Goal: Transaction & Acquisition: Book appointment/travel/reservation

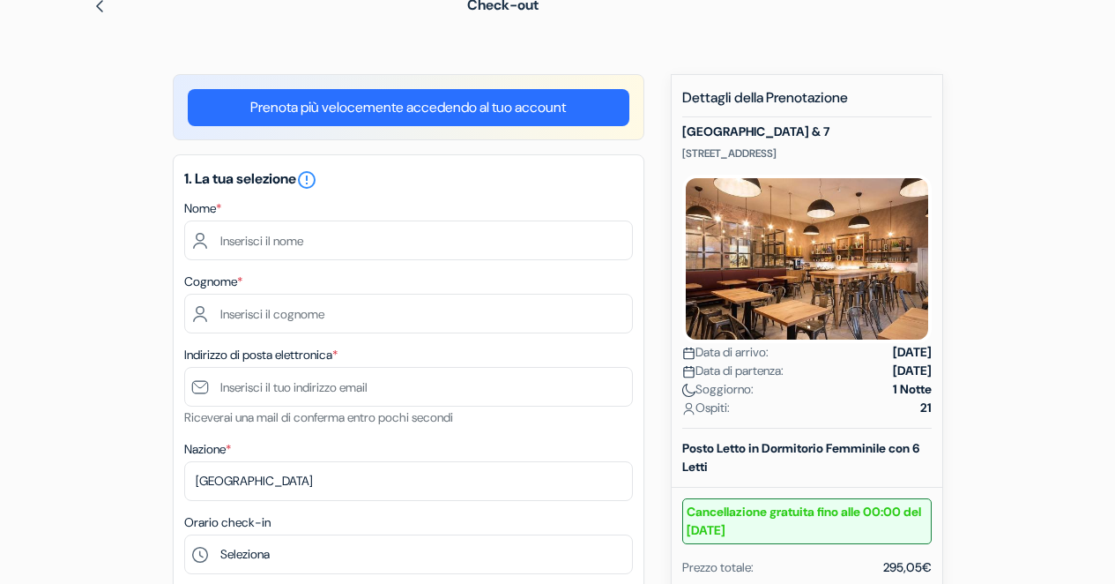
scroll to position [176, 0]
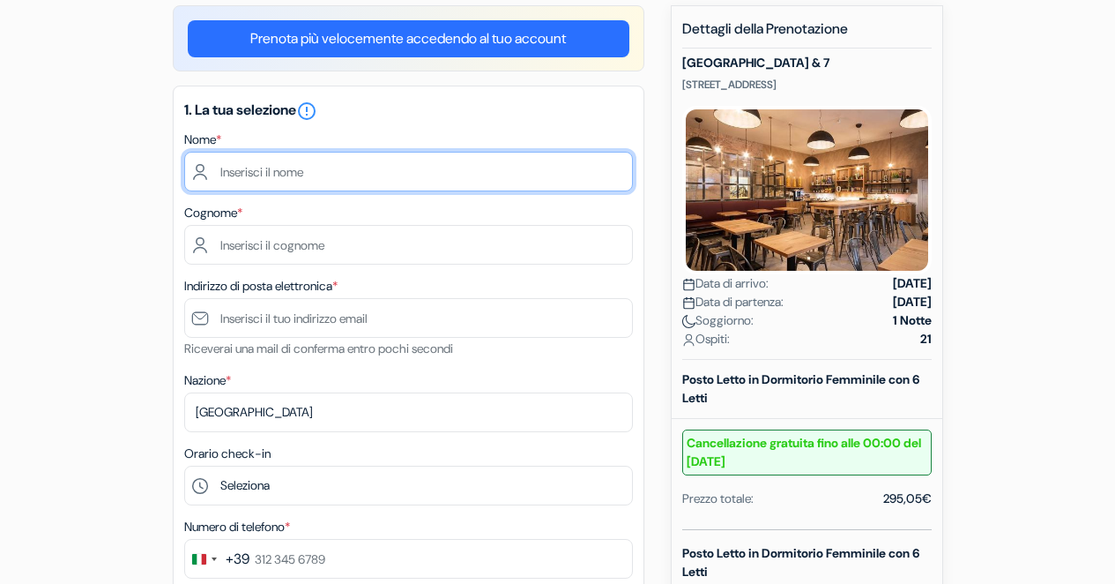
click at [443, 176] on input "text" at bounding box center [408, 172] width 449 height 40
type input "ottavia"
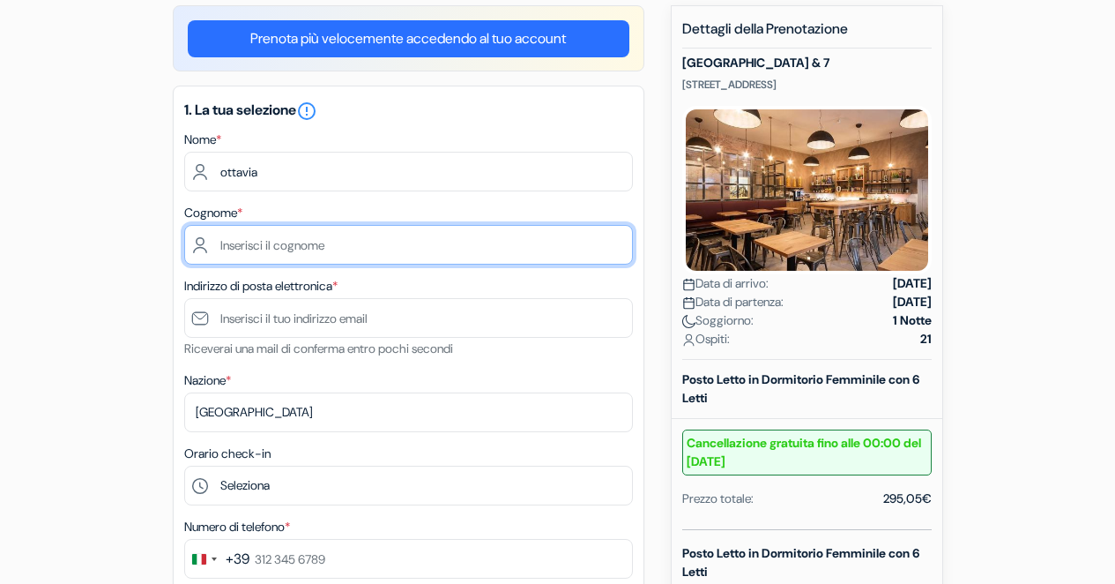
click at [315, 244] on input "text" at bounding box center [408, 245] width 449 height 40
type input "[PERSON_NAME]"
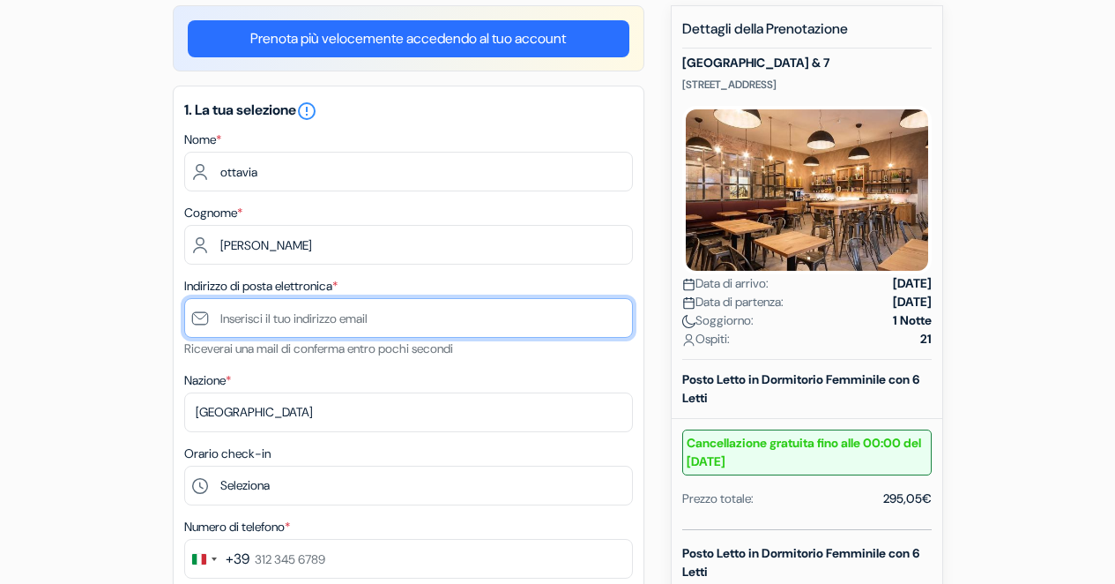
click at [327, 316] on input "text" at bounding box center [408, 318] width 449 height 40
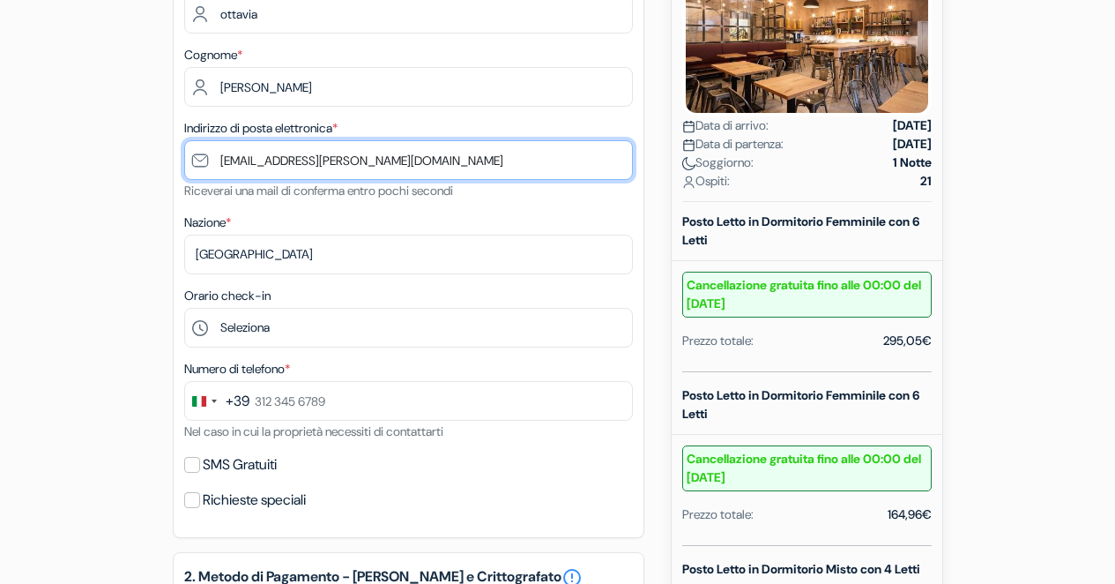
scroll to position [349, 0]
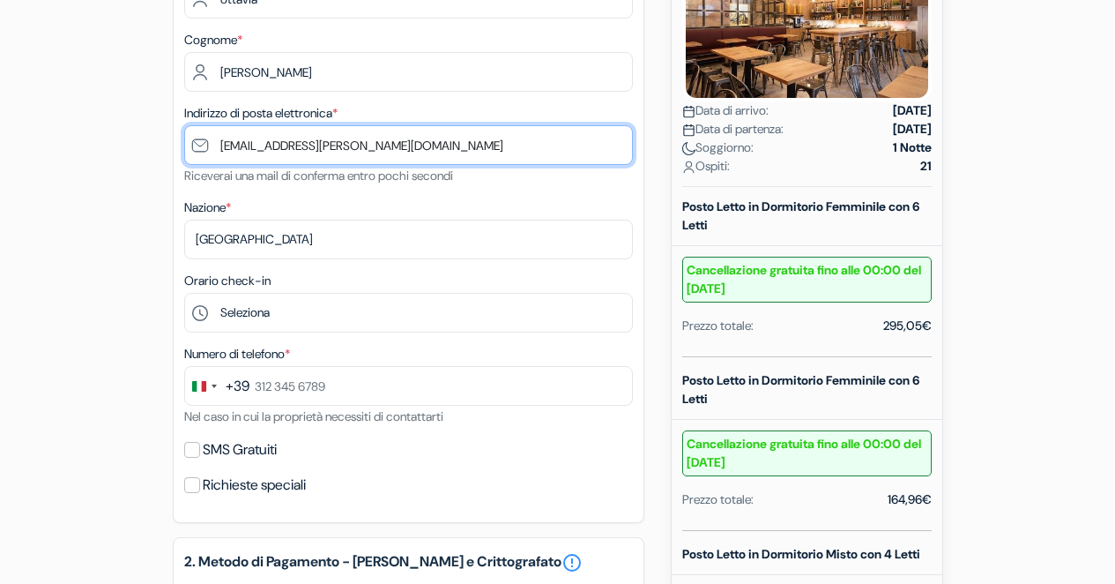
type input "[EMAIL_ADDRESS][PERSON_NAME][DOMAIN_NAME]"
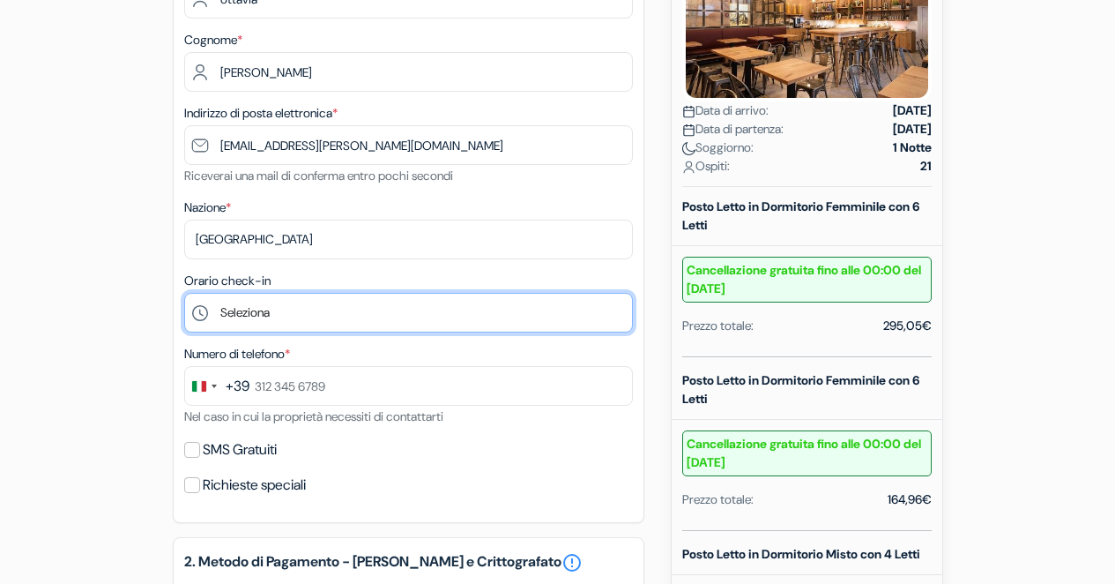
click at [333, 319] on select "Seleziona 14:00 15:00 16:00 17:00 18:00 19:00 20:00 21:00 22:00" at bounding box center [408, 313] width 449 height 40
select select "17"
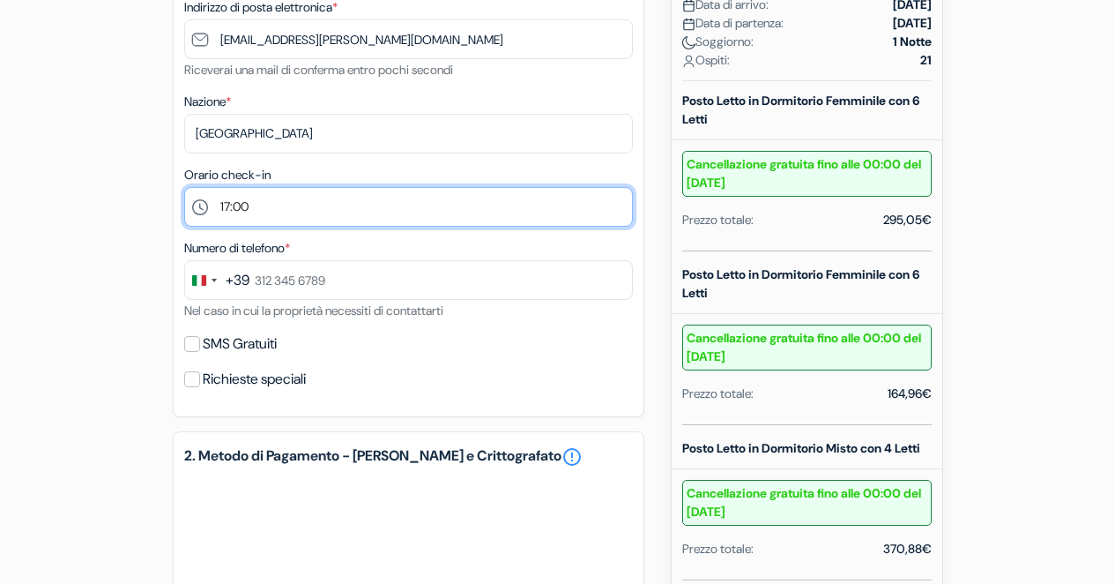
scroll to position [480, 0]
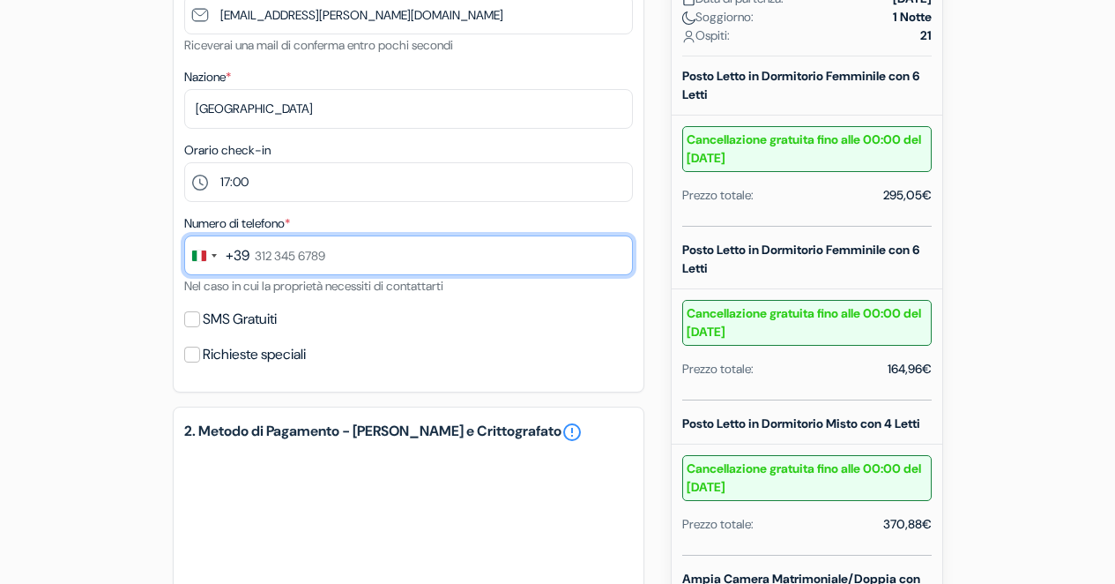
click at [309, 265] on input "text" at bounding box center [408, 255] width 449 height 40
type input "[PHONE_NUMBER]"
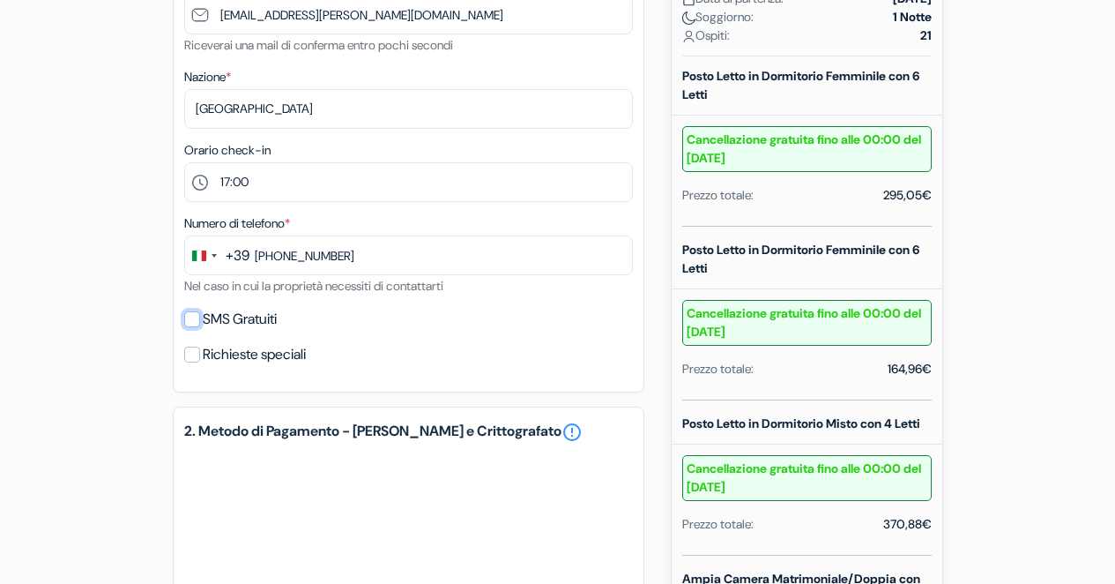
click at [193, 322] on input "SMS Gratuiti" at bounding box center [192, 319] width 16 height 16
checkbox input "true"
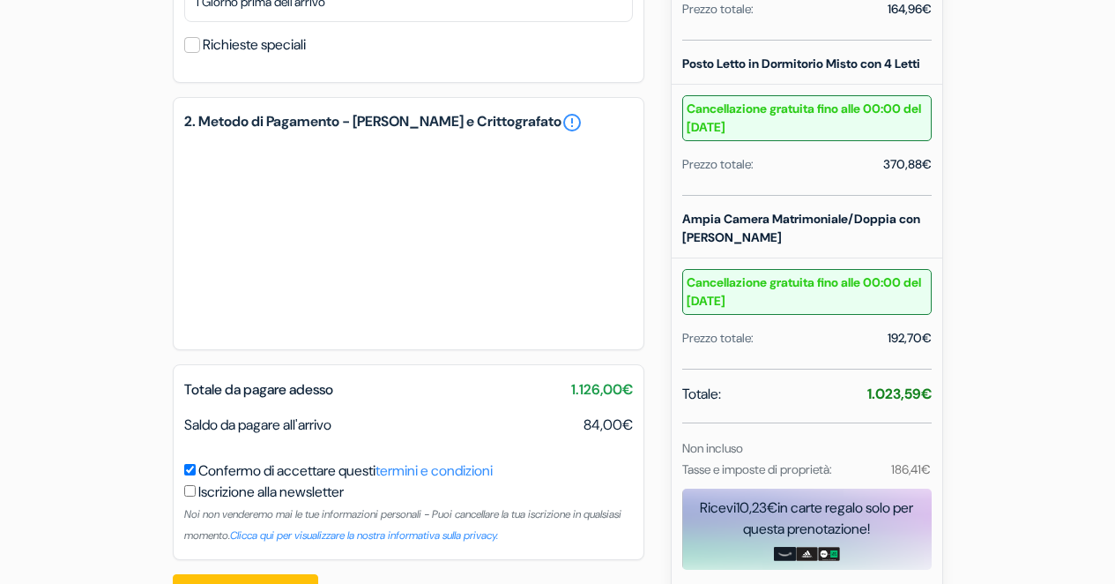
scroll to position [913, 0]
